Goal: Information Seeking & Learning: Learn about a topic

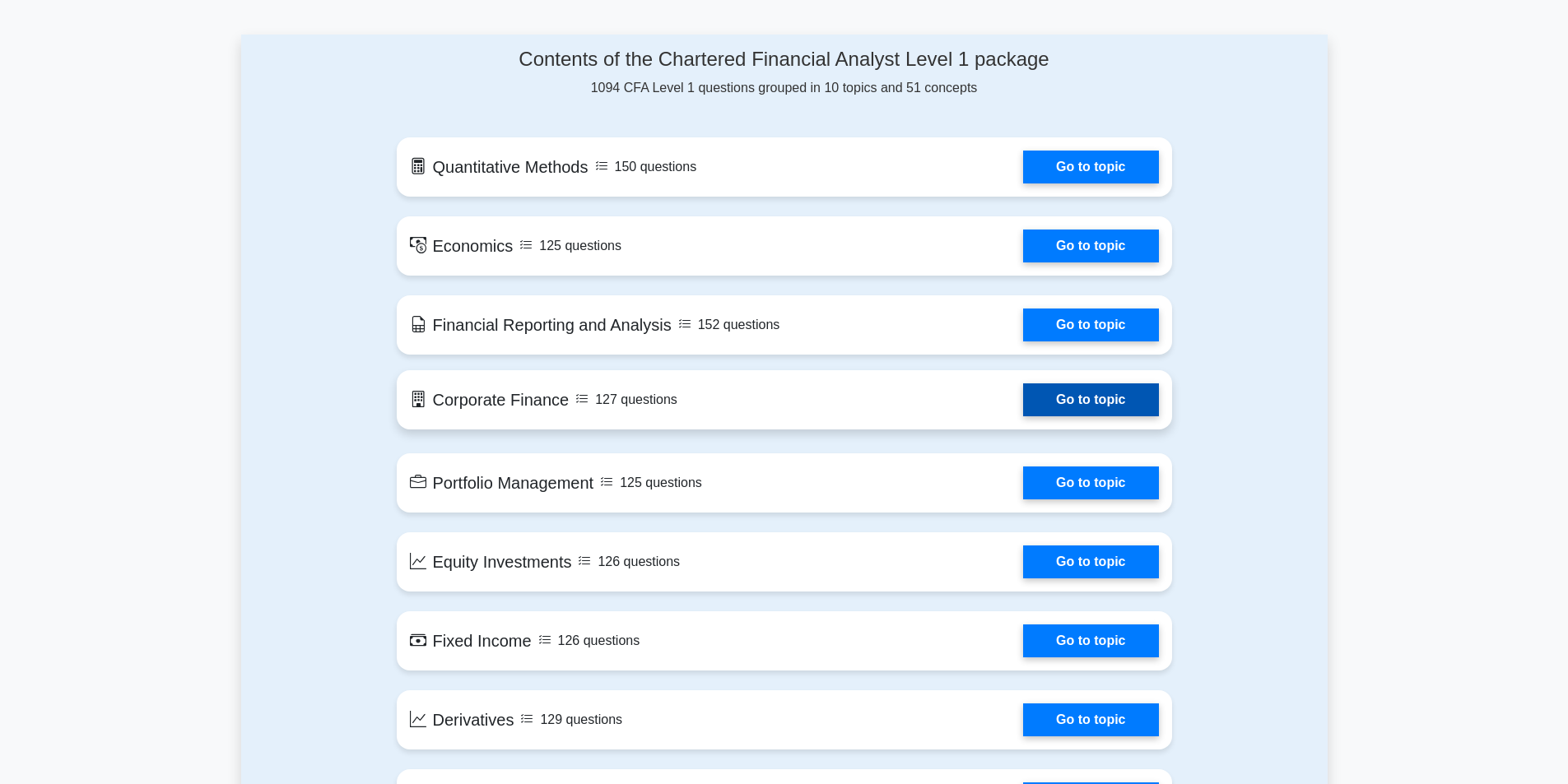
scroll to position [740, 0]
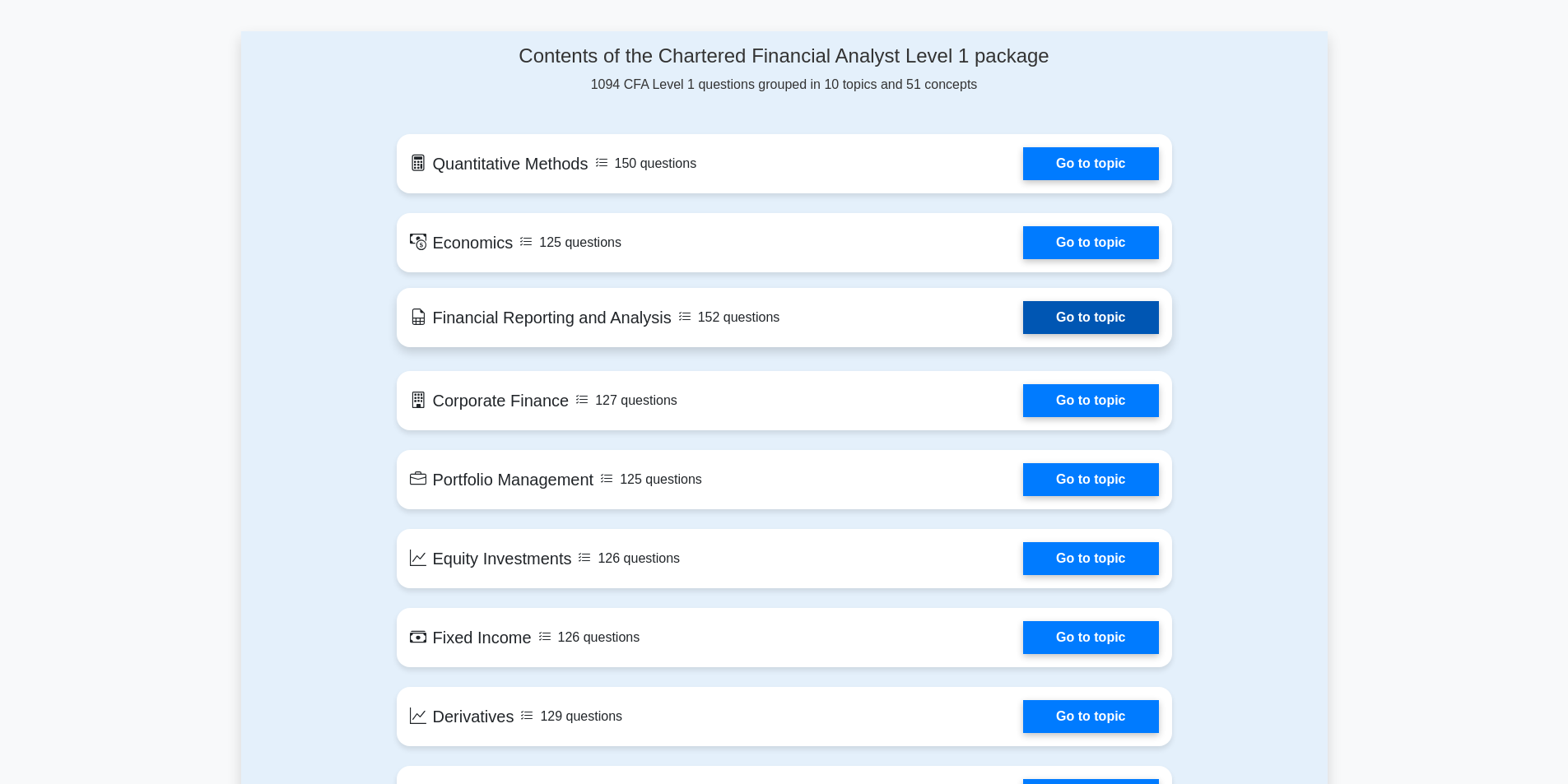
click at [1080, 322] on link "Go to topic" at bounding box center [1090, 317] width 135 height 33
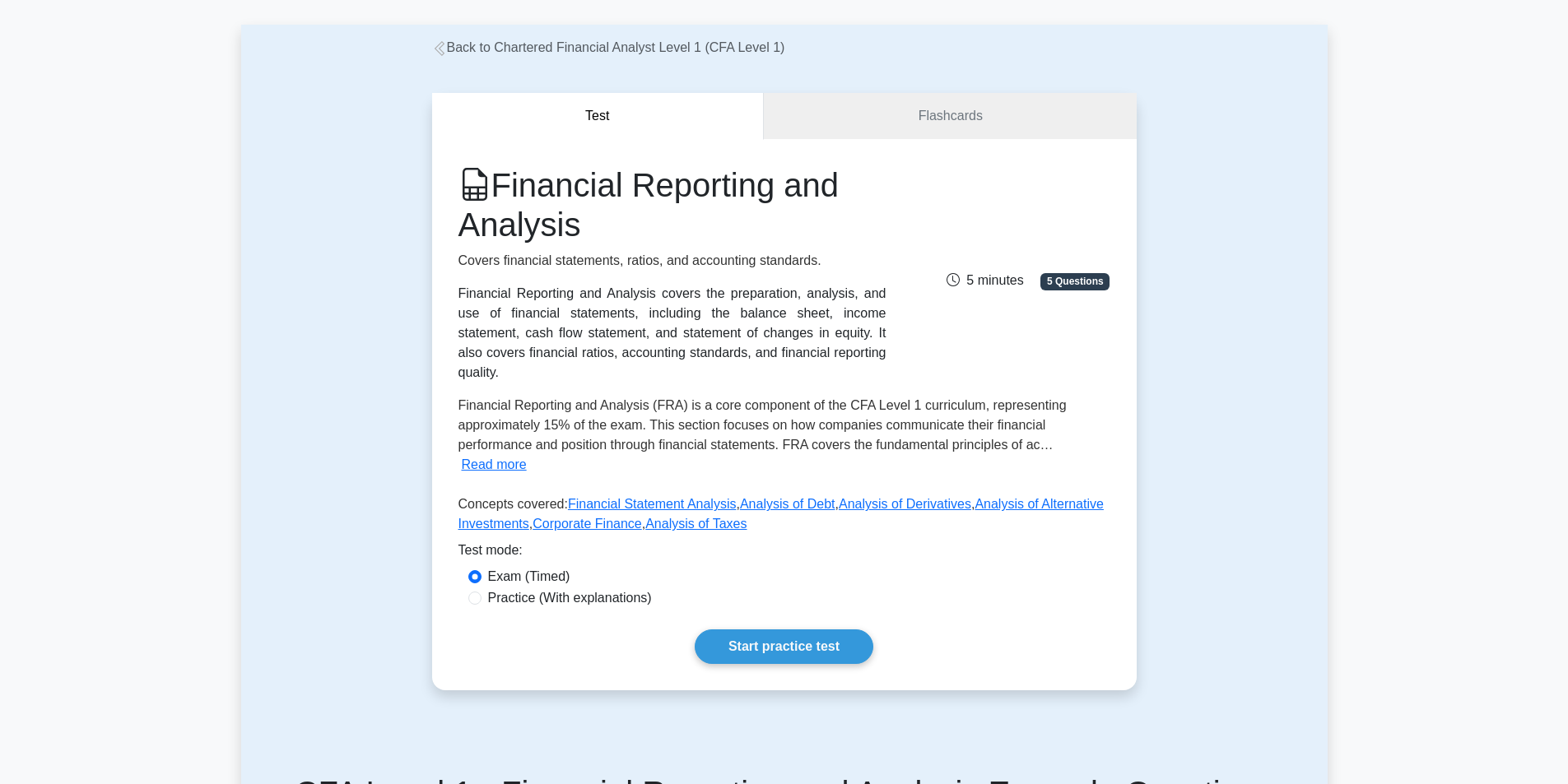
scroll to position [165, 0]
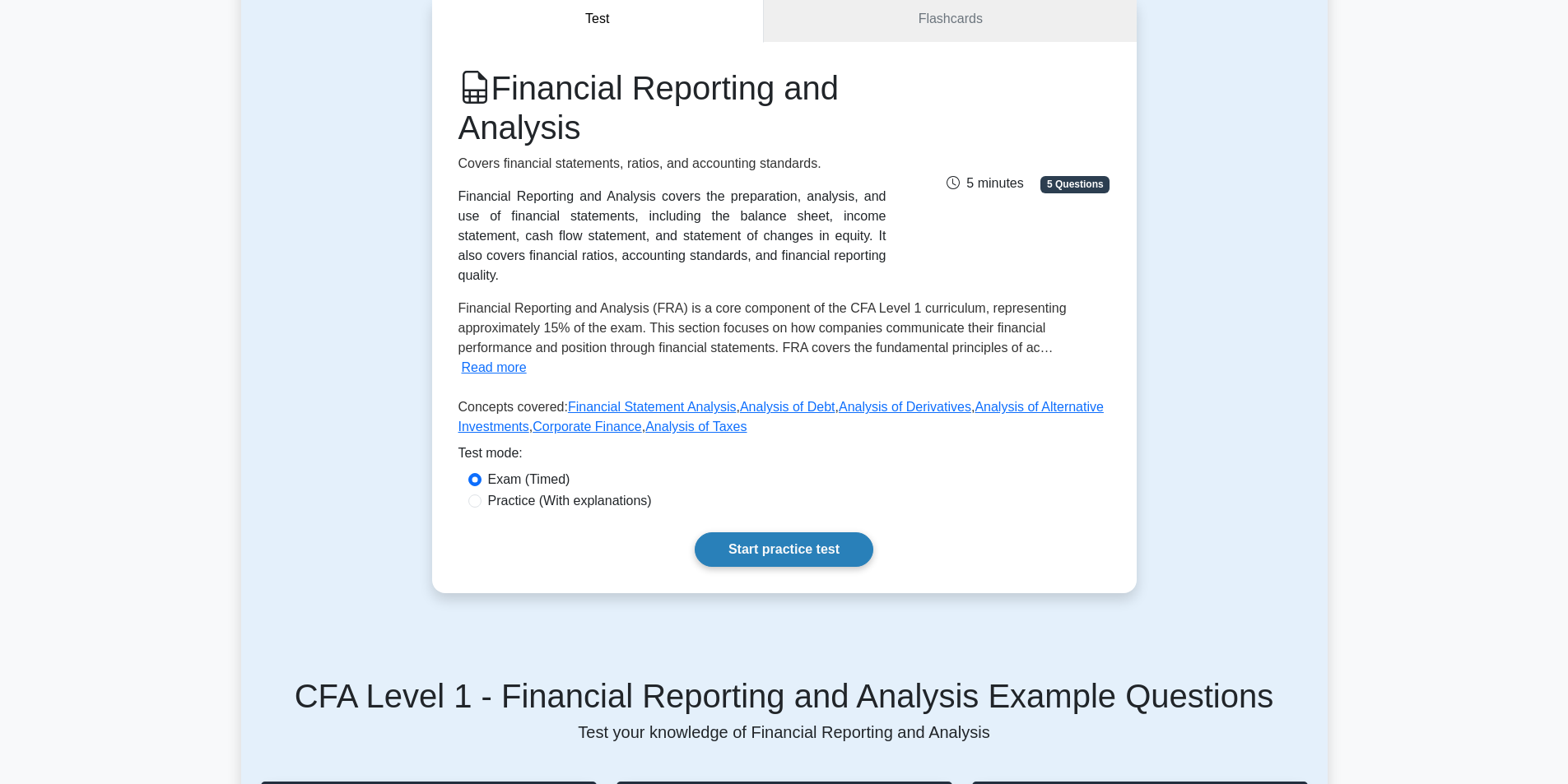
click at [748, 533] on link "Start practice test" at bounding box center [784, 549] width 179 height 34
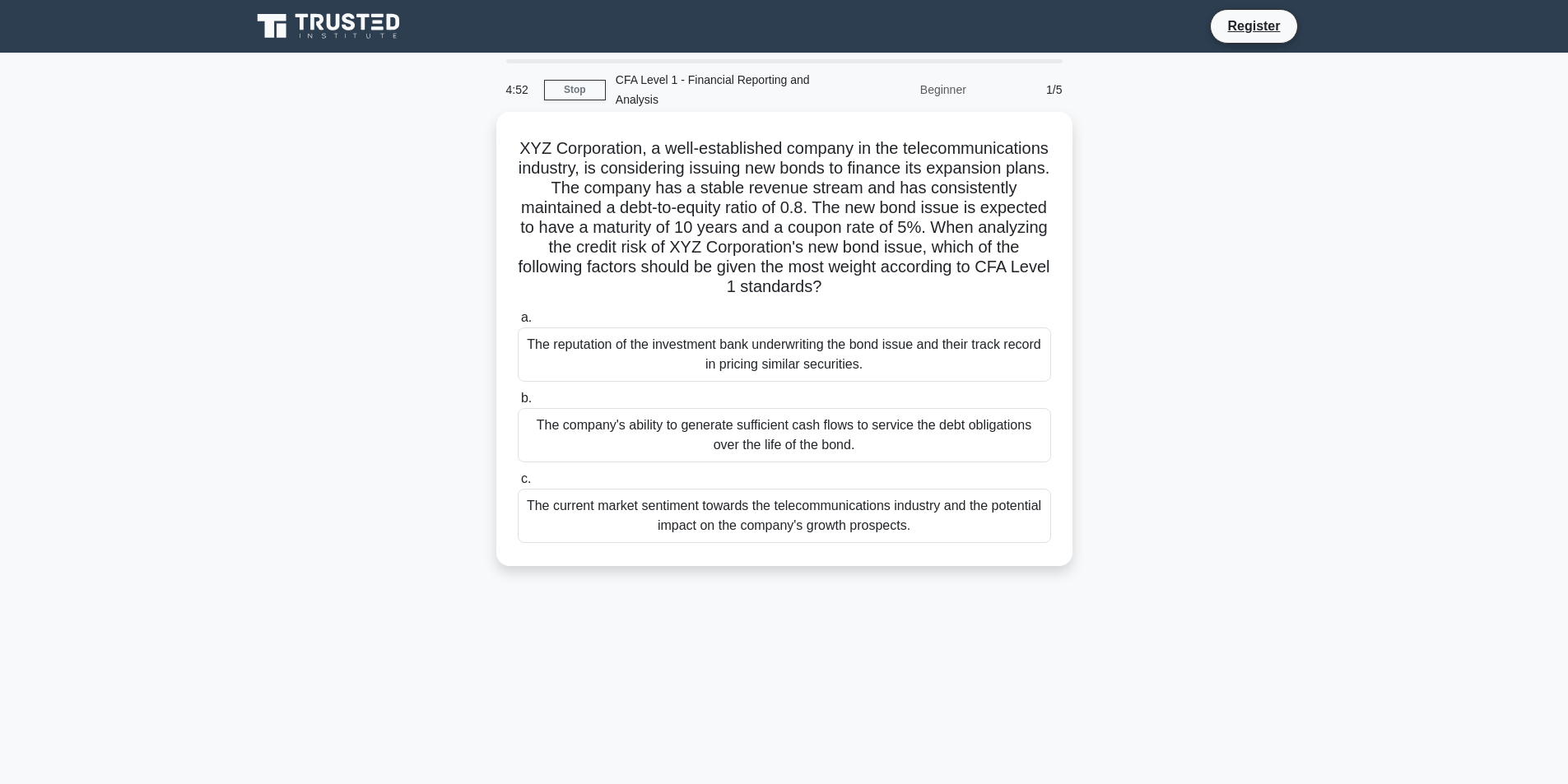
click at [618, 356] on div "The reputation of the investment bank underwriting the bond issue and their tra…" at bounding box center [784, 355] width 534 height 54
click at [518, 323] on input "a. The reputation of the investment bank underwriting the bond issue and their …" at bounding box center [518, 318] width 0 height 10
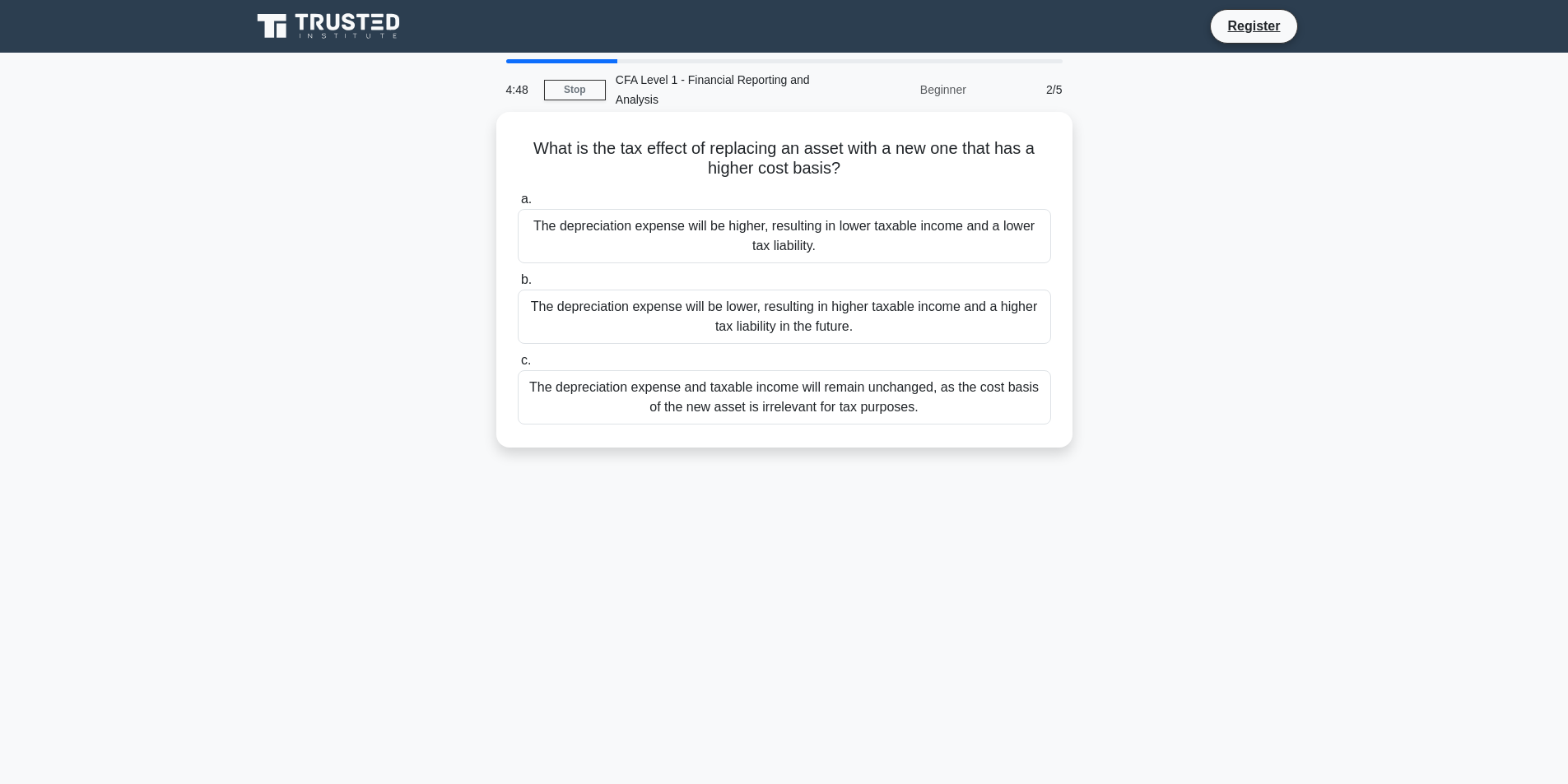
click at [836, 251] on div "The depreciation expense will be higher, resulting in lower taxable income and …" at bounding box center [784, 236] width 534 height 54
click at [518, 205] on input "a. The depreciation expense will be higher, resulting in lower taxable income a…" at bounding box center [518, 199] width 0 height 10
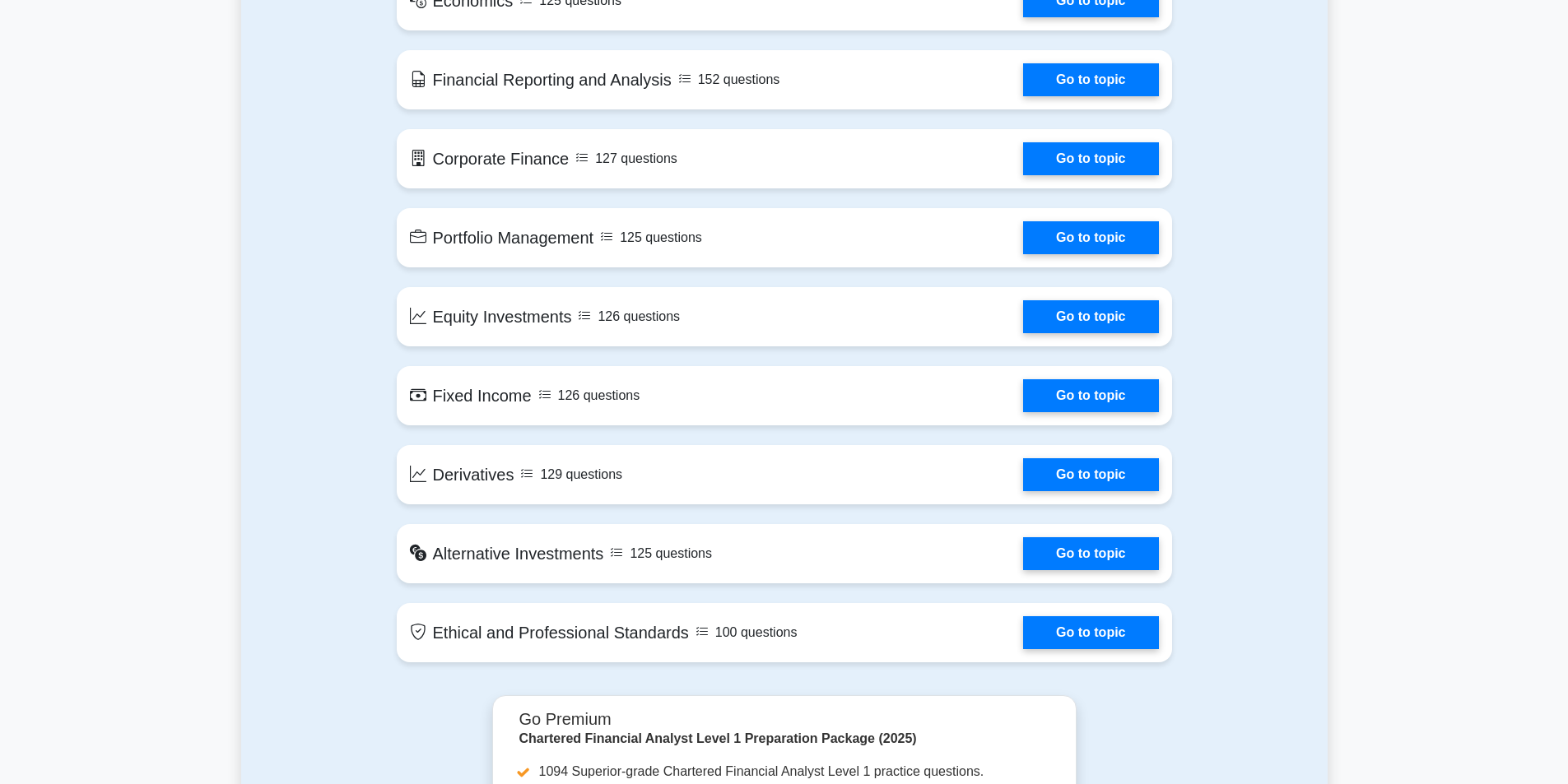
scroll to position [905, 0]
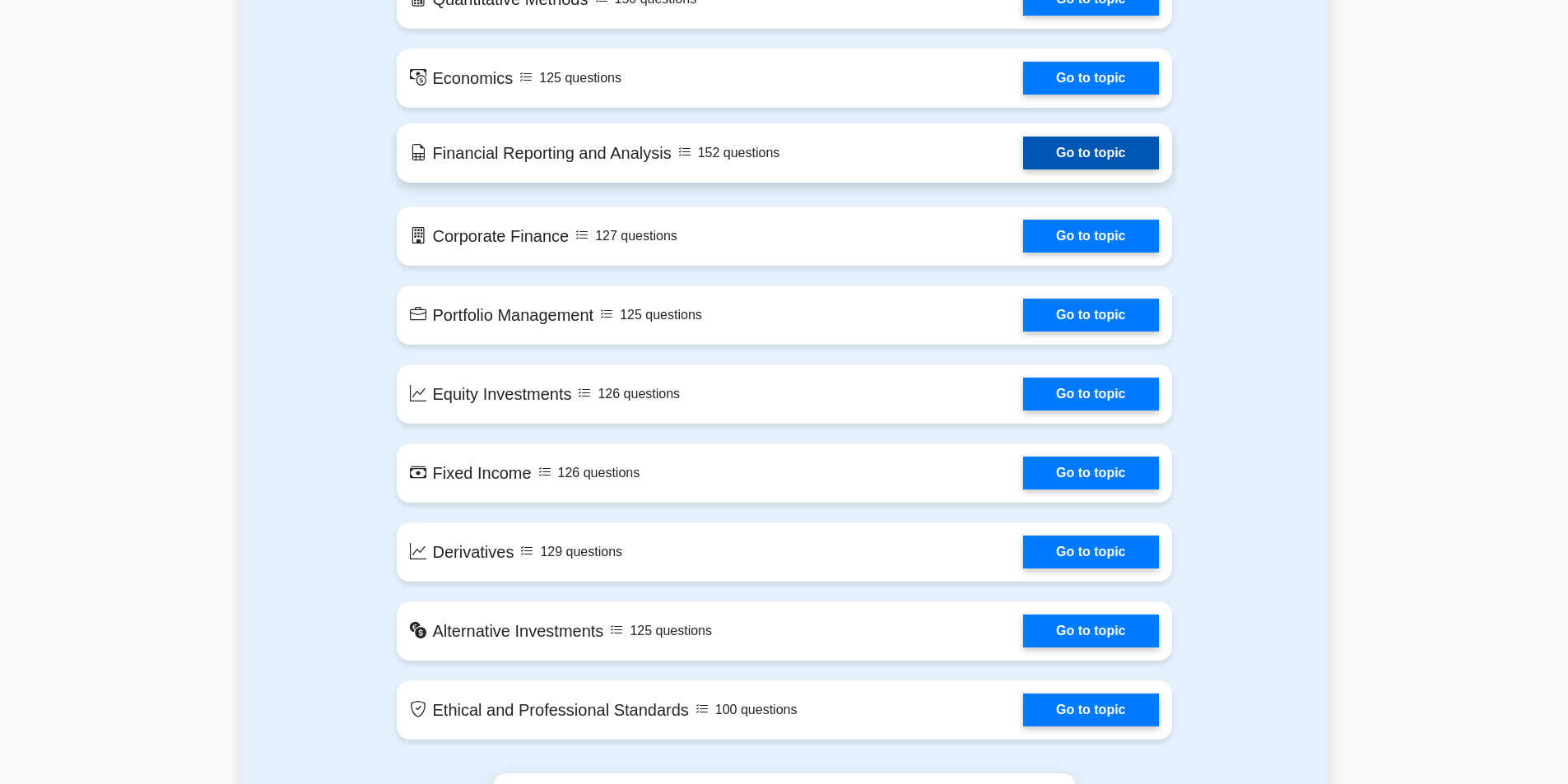
click at [1039, 150] on link "Go to topic" at bounding box center [1090, 153] width 135 height 33
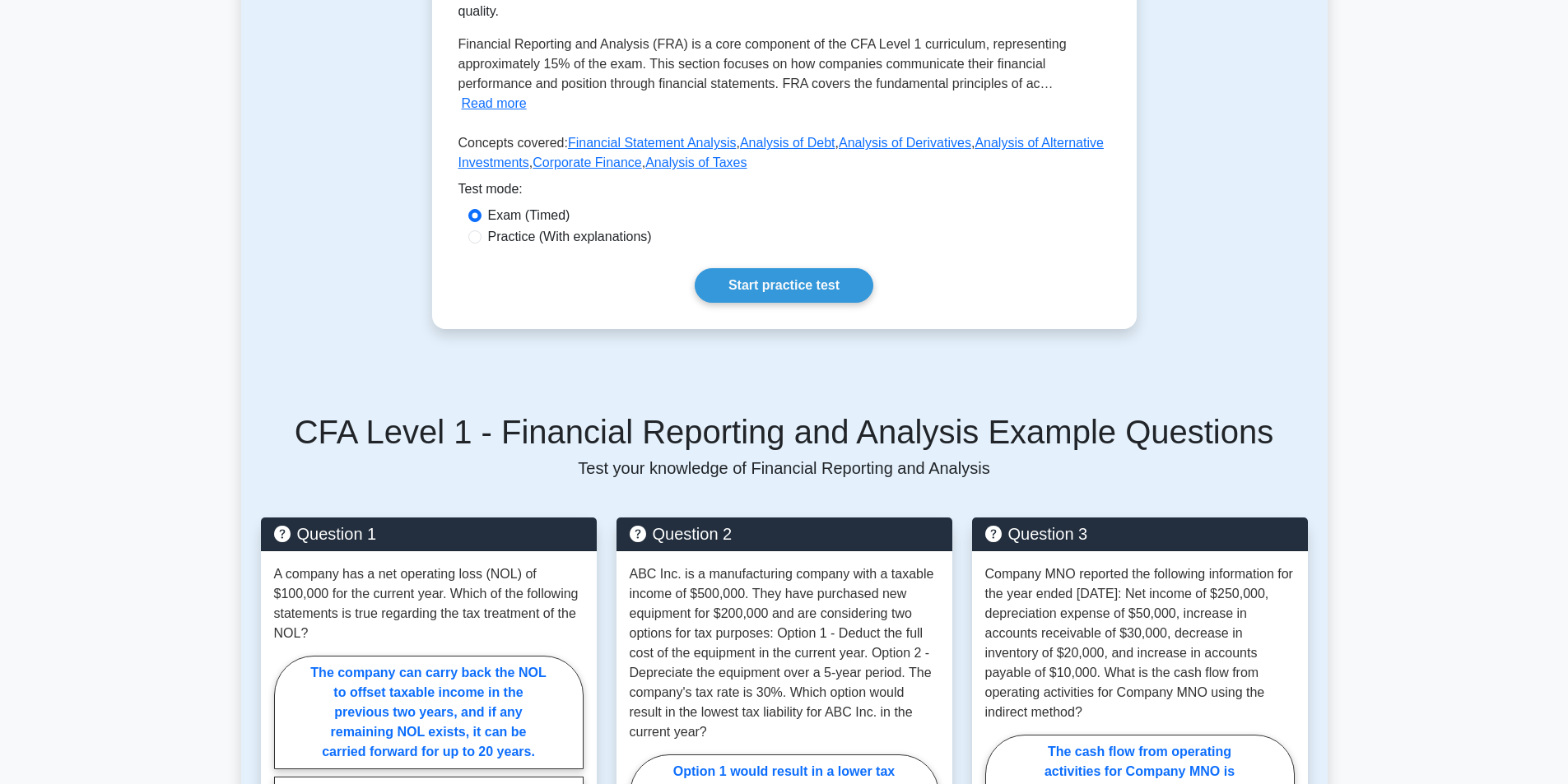
scroll to position [247, 0]
